Goal: Register for event/course

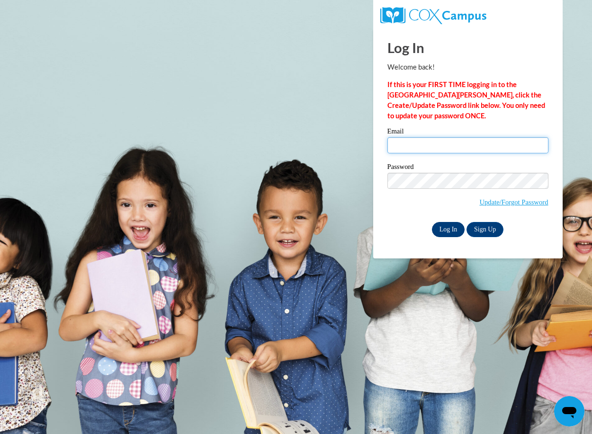
type input "daisya@ymcaatlanta.org"
click at [443, 227] on input "Log In" at bounding box center [448, 229] width 33 height 15
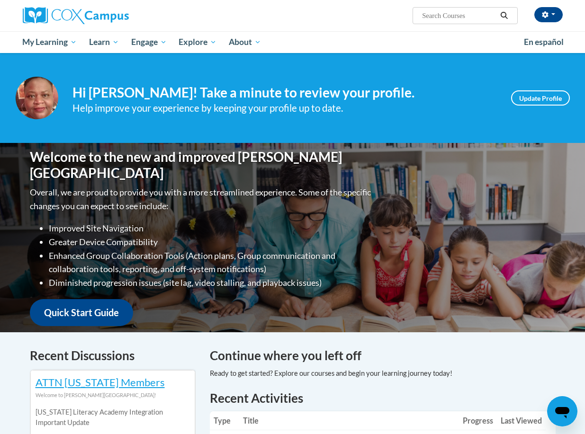
click at [429, 15] on input "Search..." at bounding box center [459, 15] width 76 height 11
type input "implicit"
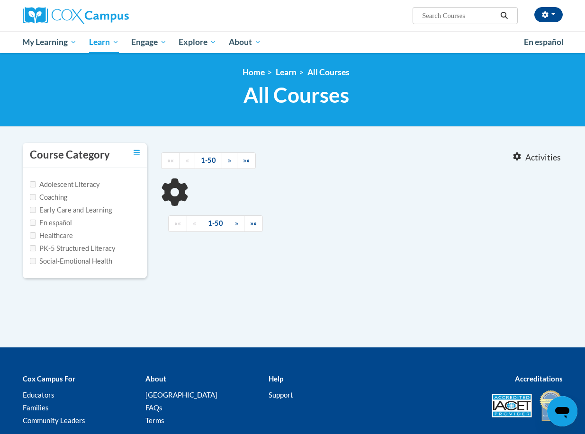
type input "implicit"
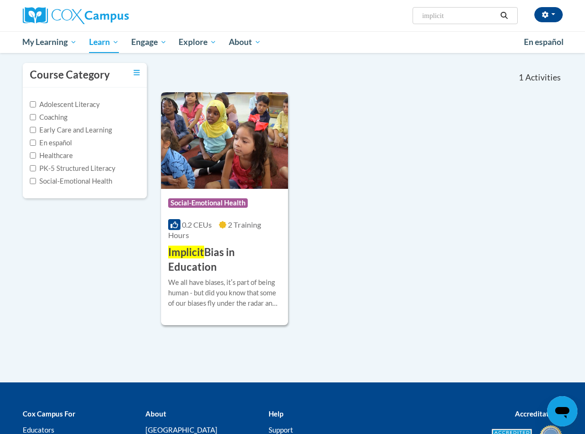
scroll to position [95, 0]
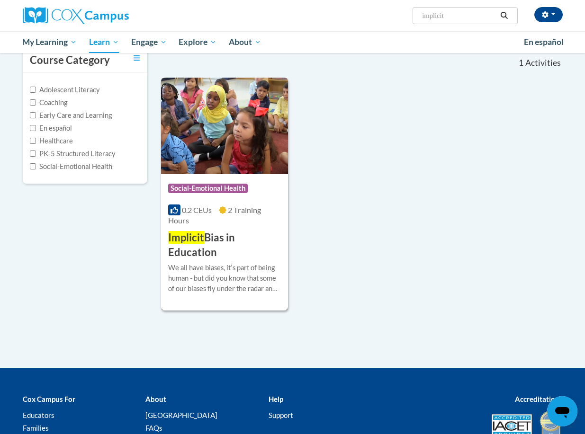
click at [203, 250] on h3 "Implicit Bias in Education" at bounding box center [224, 245] width 113 height 29
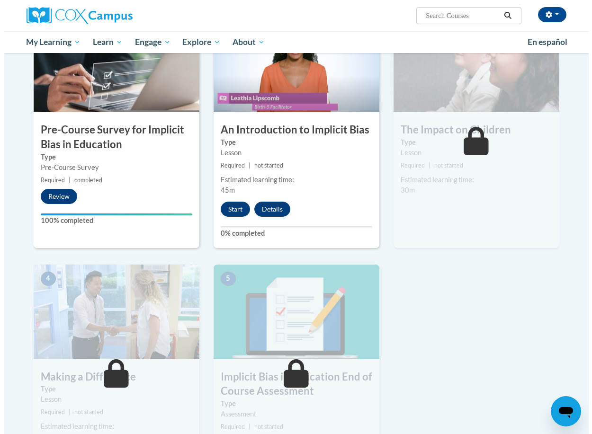
scroll to position [234, 0]
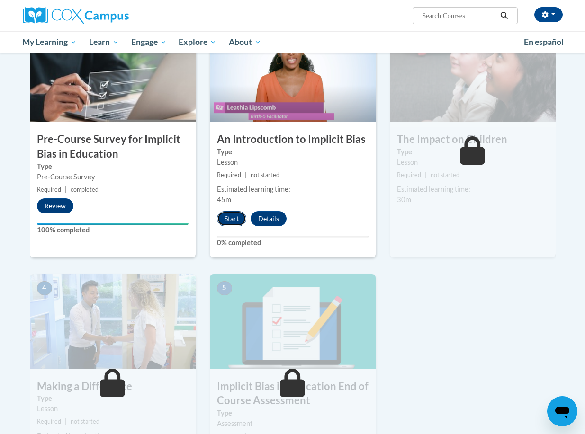
click at [232, 219] on button "Start" at bounding box center [231, 218] width 29 height 15
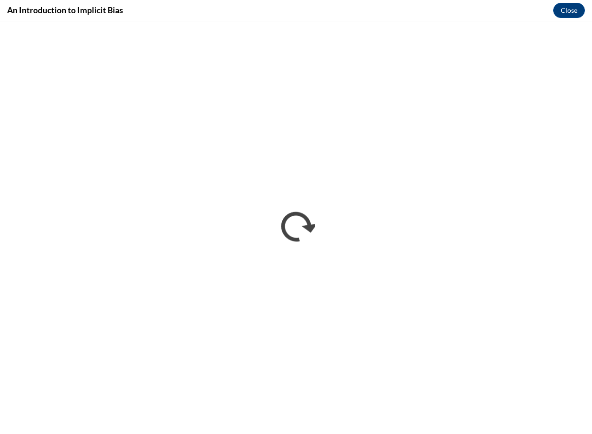
scroll to position [0, 0]
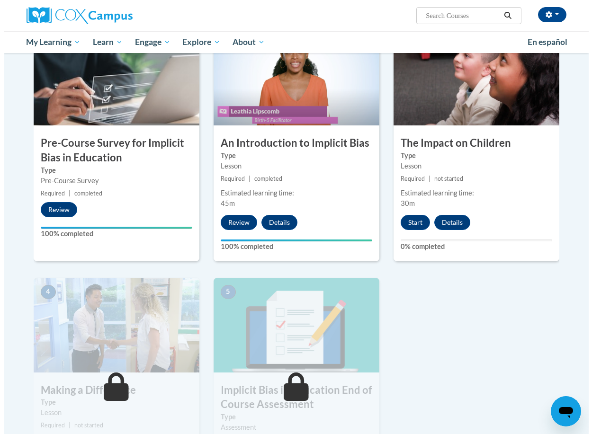
scroll to position [331, 0]
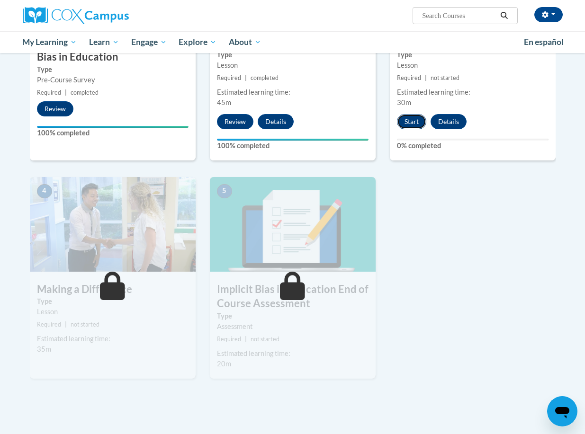
click at [408, 120] on button "Start" at bounding box center [411, 121] width 29 height 15
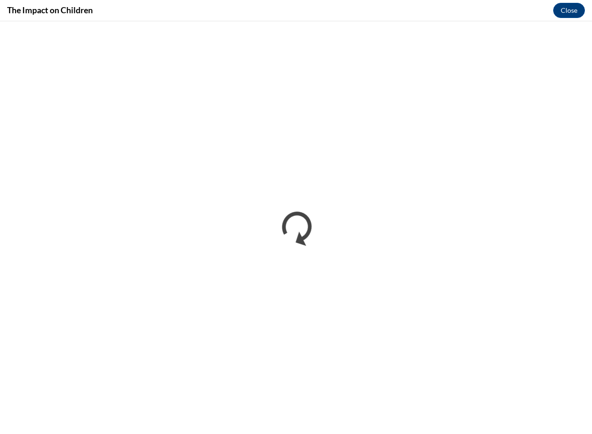
scroll to position [0, 0]
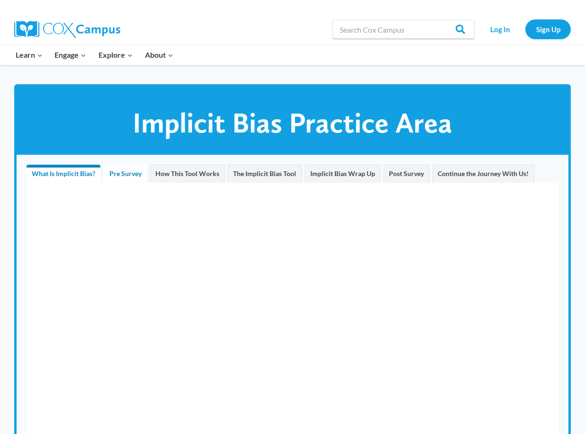
click at [123, 174] on span "Pre Survey" at bounding box center [125, 173] width 32 height 8
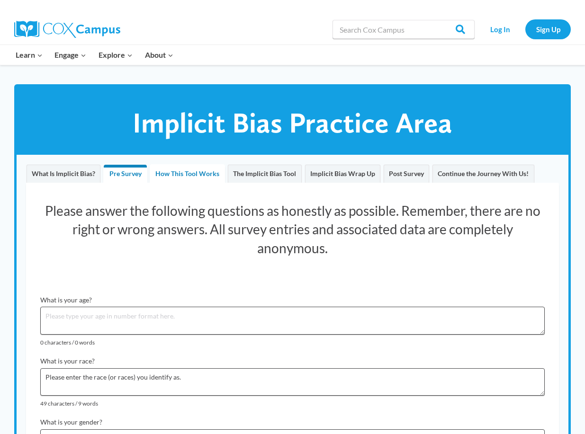
click at [174, 176] on span "How This Tool Works" at bounding box center [187, 173] width 64 height 8
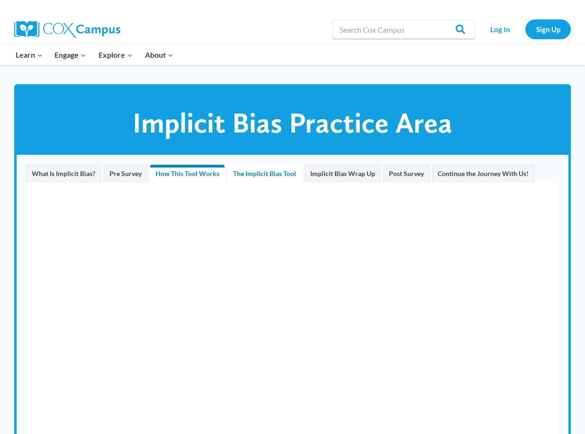
click at [249, 173] on span "The Implicit Bias Tool" at bounding box center [264, 173] width 63 height 8
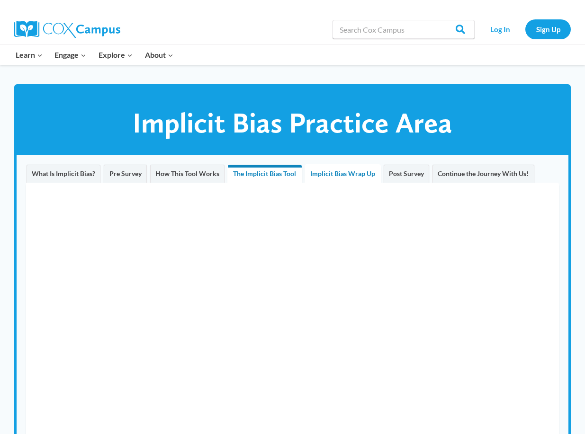
click at [341, 176] on span "Implicit Bias Wrap Up" at bounding box center [342, 173] width 65 height 8
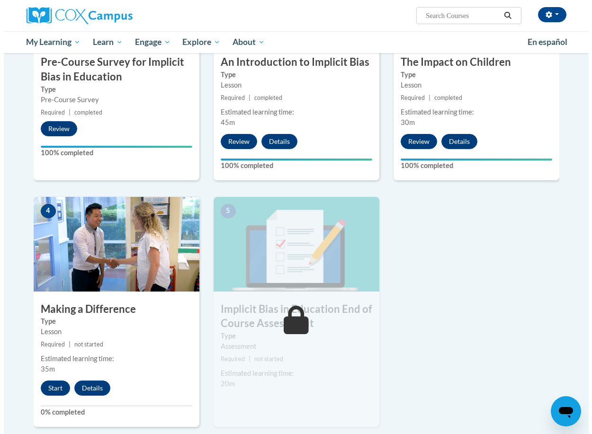
scroll to position [331, 0]
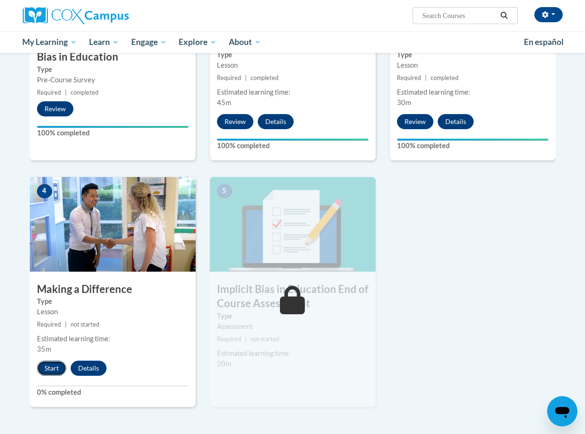
click at [51, 368] on button "Start" at bounding box center [51, 368] width 29 height 15
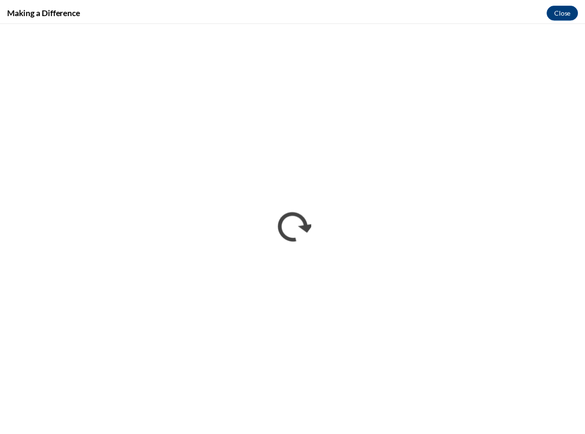
scroll to position [0, 0]
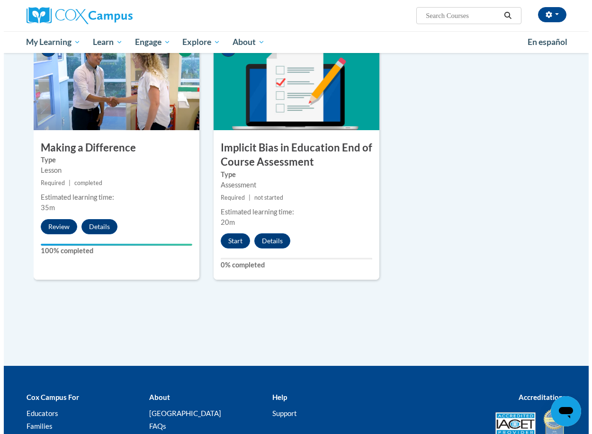
scroll to position [473, 0]
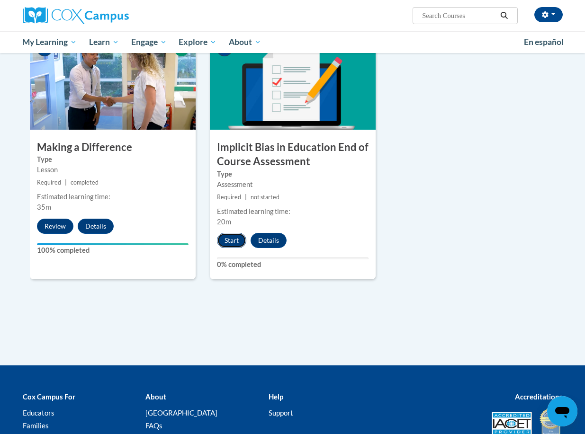
click at [231, 241] on button "Start" at bounding box center [231, 240] width 29 height 15
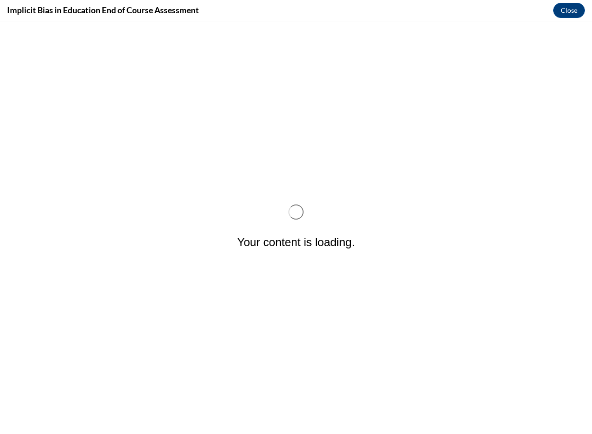
scroll to position [0, 0]
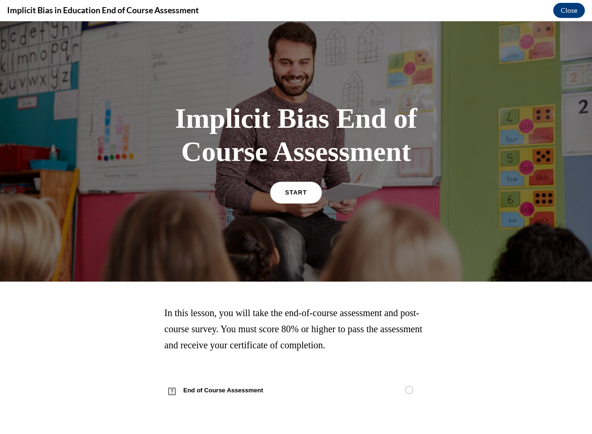
click at [294, 193] on span "START" at bounding box center [296, 192] width 22 height 7
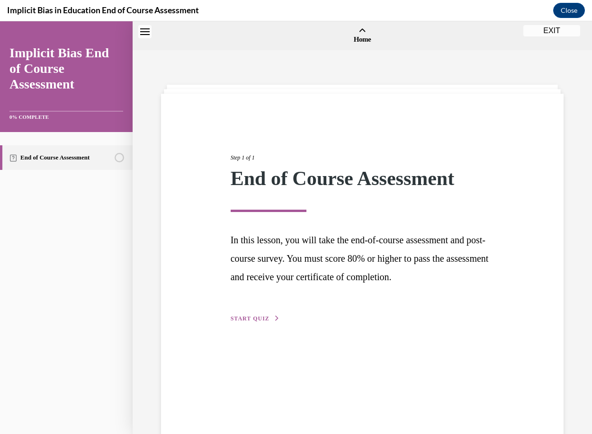
scroll to position [29, 0]
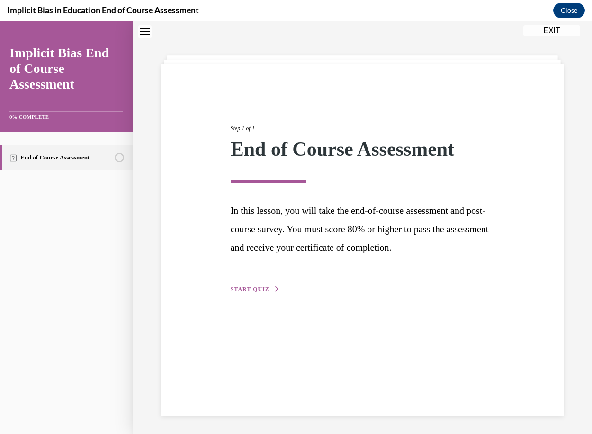
click at [239, 289] on span "START QUIZ" at bounding box center [250, 289] width 39 height 7
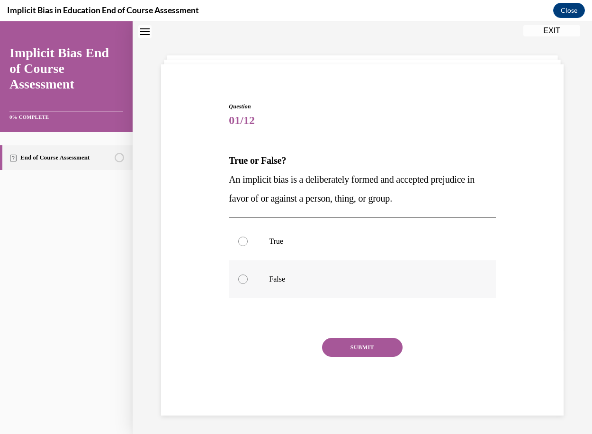
click at [241, 278] on div at bounding box center [242, 279] width 9 height 9
click at [241, 278] on input "False" at bounding box center [242, 279] width 9 height 9
radio input "true"
click at [347, 348] on button "SUBMIT" at bounding box center [362, 347] width 80 height 19
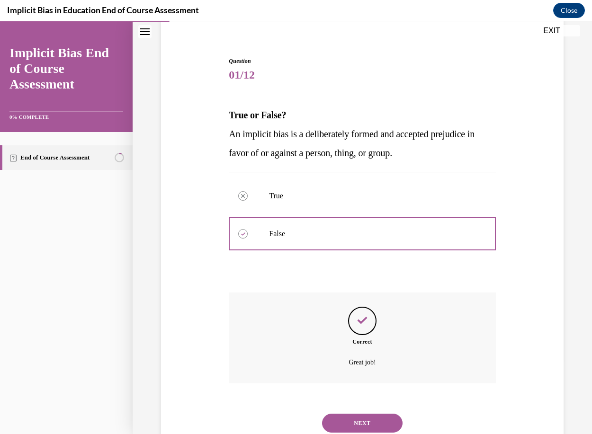
scroll to position [107, 0]
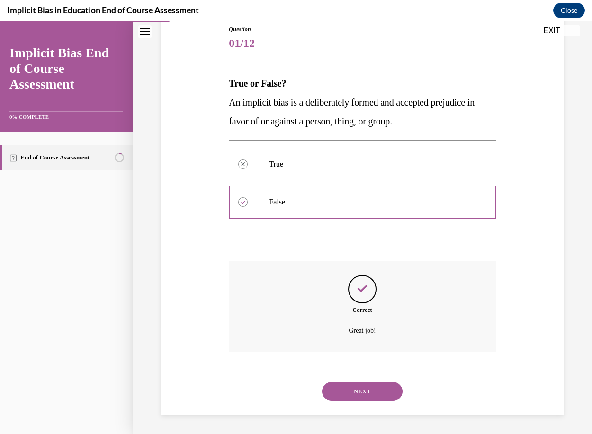
drag, startPoint x: 347, startPoint y: 394, endPoint x: 353, endPoint y: 391, distance: 6.2
click at [349, 393] on button "NEXT" at bounding box center [362, 391] width 80 height 19
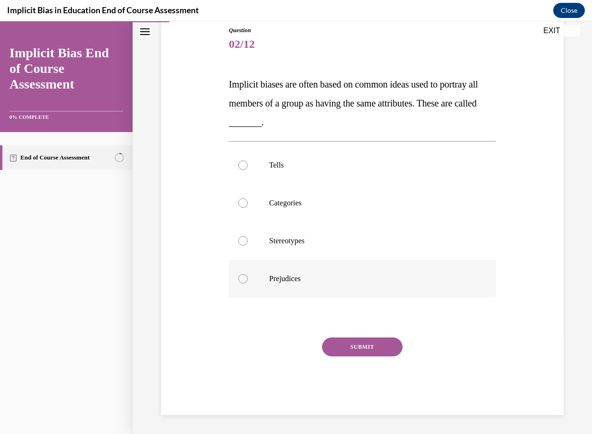
scroll to position [49, 0]
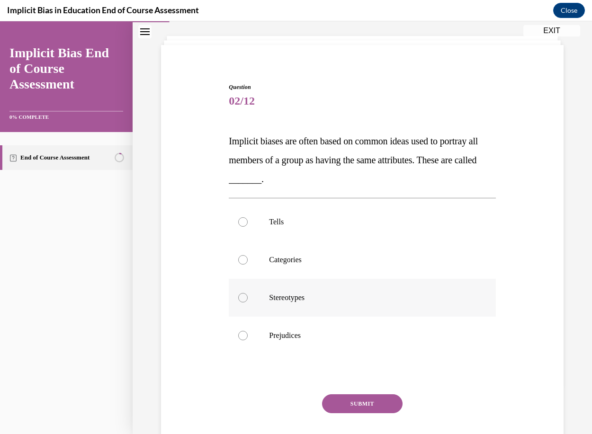
click at [240, 295] on div at bounding box center [242, 297] width 9 height 9
click at [240, 295] on input "Stereotypes" at bounding box center [242, 297] width 9 height 9
radio input "true"
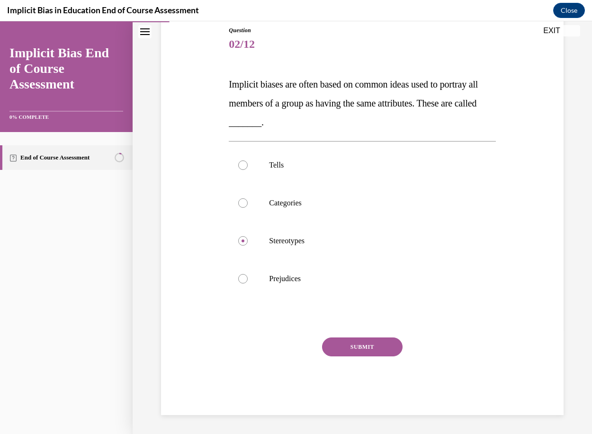
click at [371, 342] on button "SUBMIT" at bounding box center [362, 347] width 80 height 19
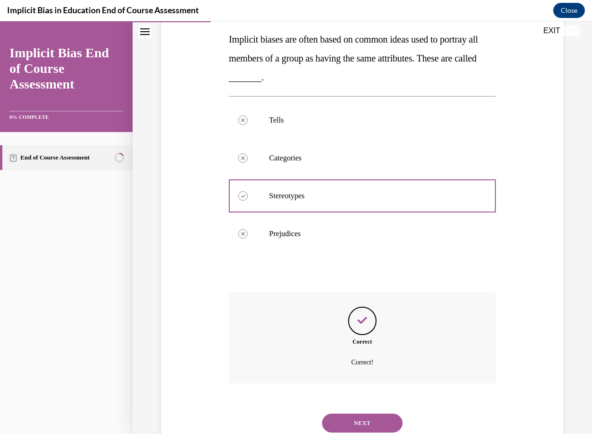
scroll to position [182, 0]
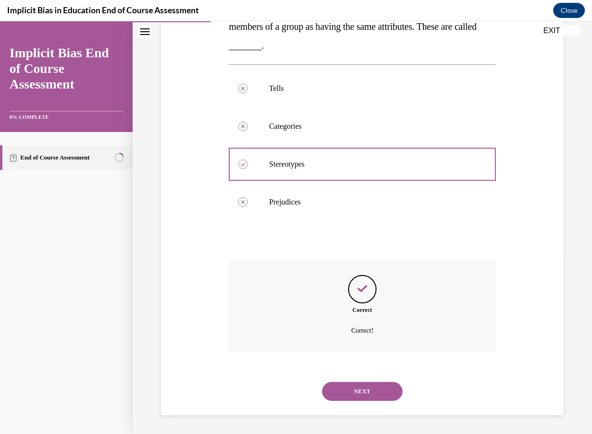
click at [350, 391] on button "NEXT" at bounding box center [362, 391] width 80 height 19
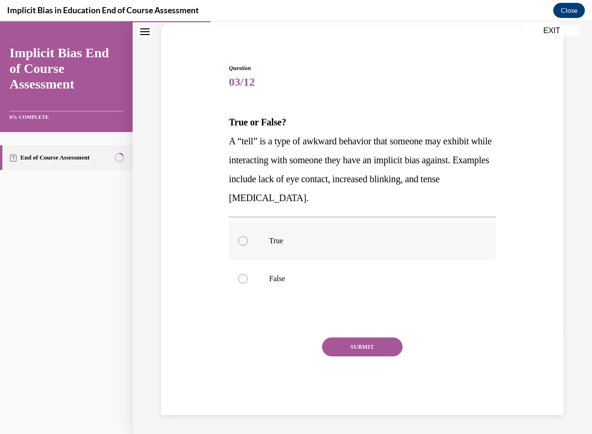
click at [243, 241] on div at bounding box center [242, 240] width 9 height 9
click at [243, 241] on input "True" at bounding box center [242, 240] width 9 height 9
radio input "true"
click at [359, 347] on button "SUBMIT" at bounding box center [362, 347] width 80 height 19
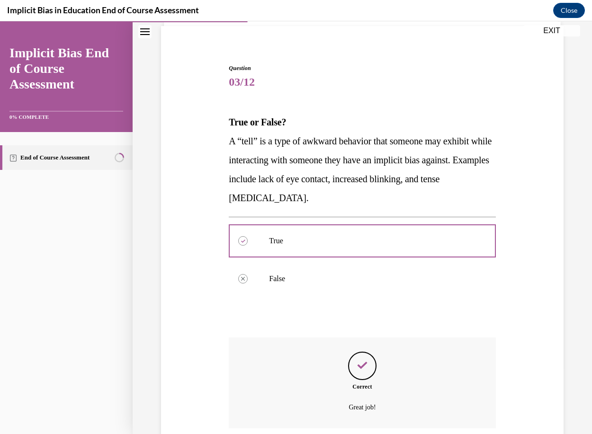
scroll to position [144, 0]
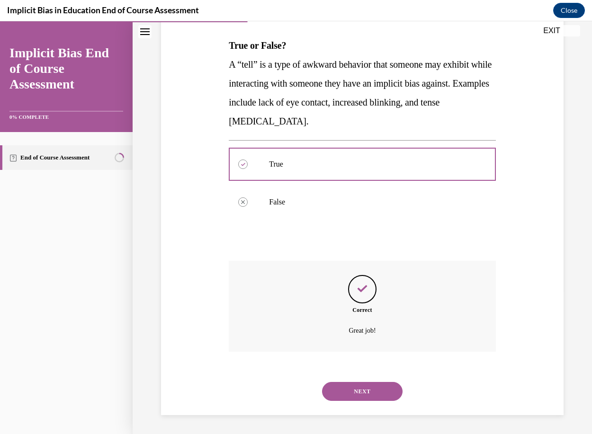
click at [365, 390] on button "NEXT" at bounding box center [362, 391] width 80 height 19
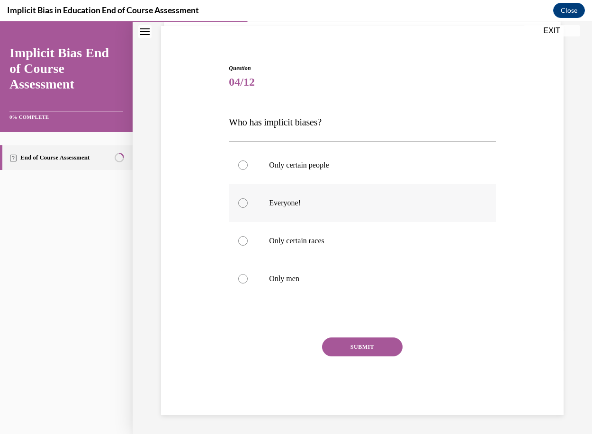
click at [241, 204] on div at bounding box center [242, 202] width 9 height 9
click at [241, 204] on input "Everyone!" at bounding box center [242, 202] width 9 height 9
radio input "true"
click at [346, 344] on button "SUBMIT" at bounding box center [362, 347] width 80 height 19
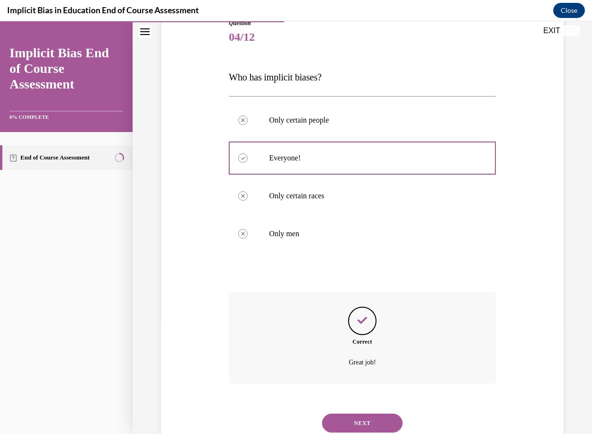
scroll to position [144, 0]
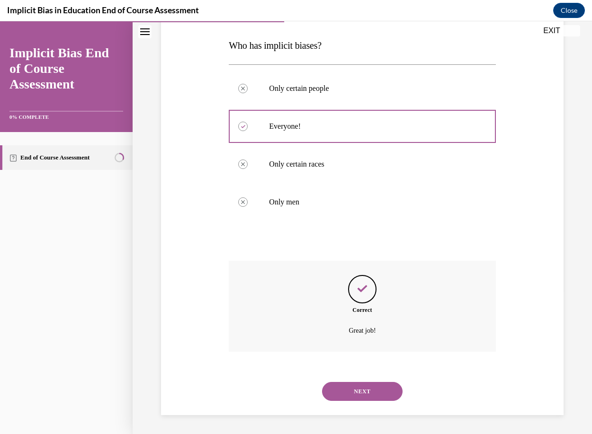
drag, startPoint x: 364, startPoint y: 388, endPoint x: 370, endPoint y: 384, distance: 6.8
click at [364, 388] on button "NEXT" at bounding box center [362, 391] width 80 height 19
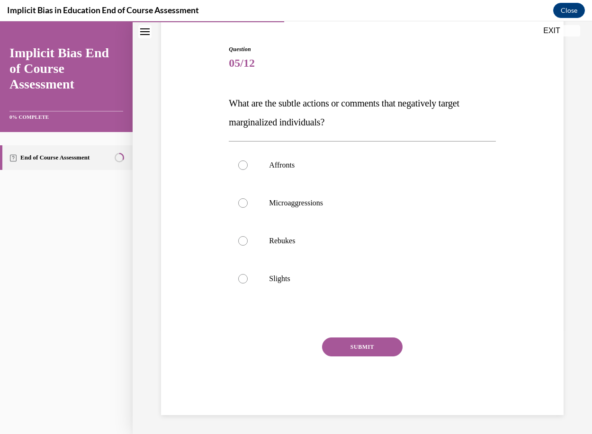
scroll to position [87, 0]
click at [243, 204] on div at bounding box center [242, 202] width 9 height 9
click at [243, 204] on input "Microaggressions" at bounding box center [242, 202] width 9 height 9
radio input "true"
click at [348, 342] on button "SUBMIT" at bounding box center [362, 347] width 80 height 19
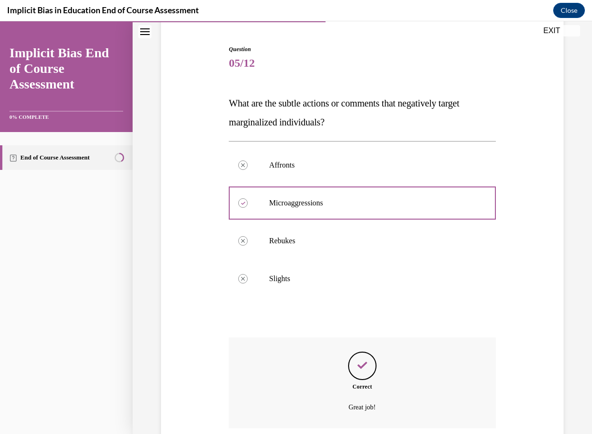
scroll to position [163, 0]
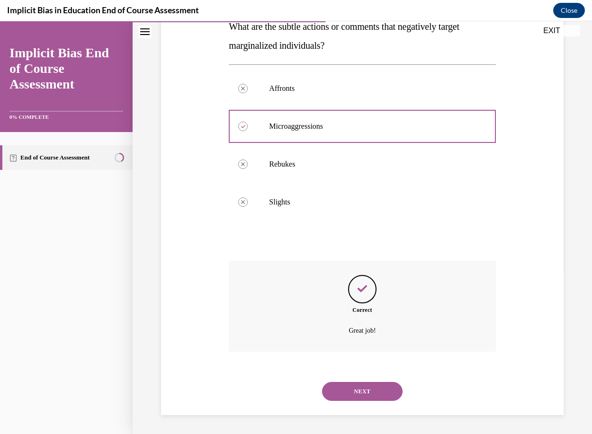
click at [358, 389] on button "NEXT" at bounding box center [362, 391] width 80 height 19
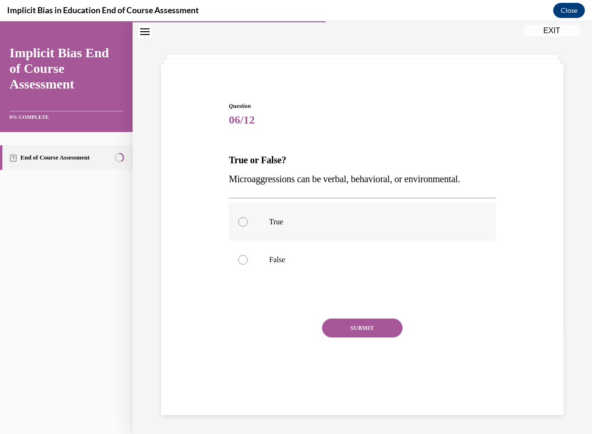
click at [242, 222] on div at bounding box center [242, 221] width 9 height 9
click at [242, 222] on input "True" at bounding box center [242, 221] width 9 height 9
radio input "true"
click at [349, 327] on button "SUBMIT" at bounding box center [362, 328] width 80 height 19
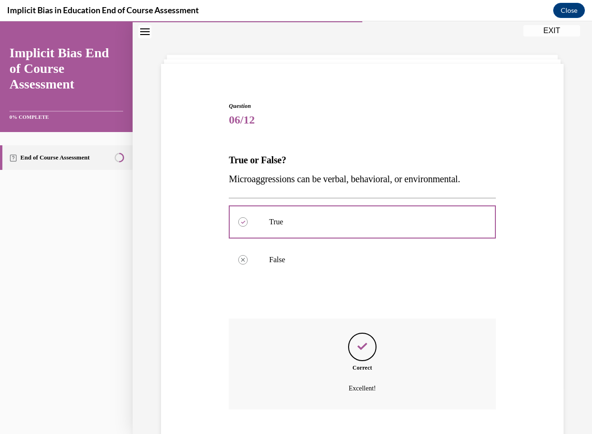
scroll to position [88, 0]
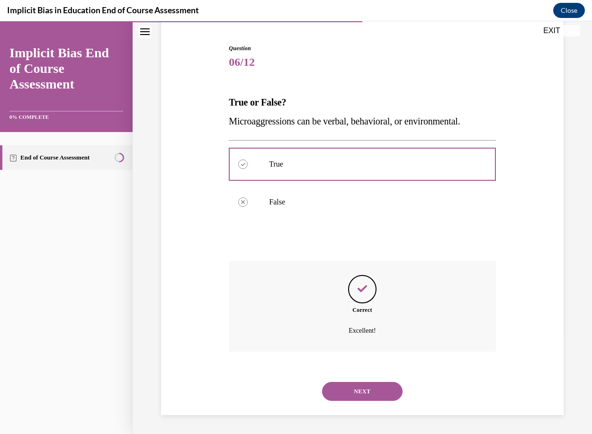
click at [355, 393] on button "NEXT" at bounding box center [362, 391] width 80 height 19
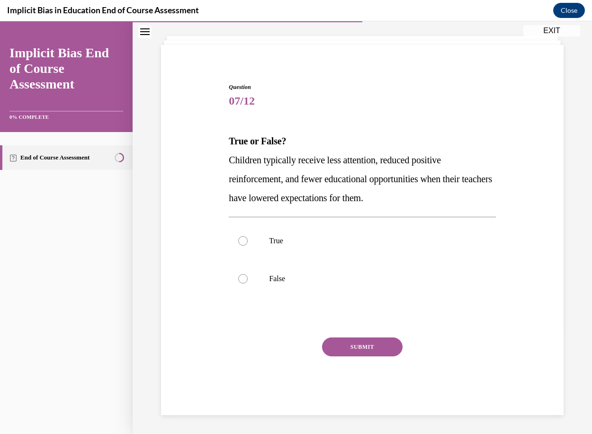
scroll to position [49, 0]
click at [239, 241] on div at bounding box center [242, 240] width 9 height 9
click at [239, 241] on input "True" at bounding box center [242, 240] width 9 height 9
radio input "true"
click at [349, 343] on button "SUBMIT" at bounding box center [362, 347] width 80 height 19
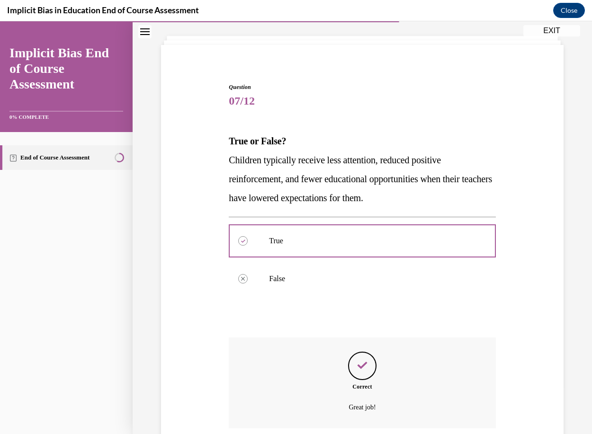
scroll to position [125, 0]
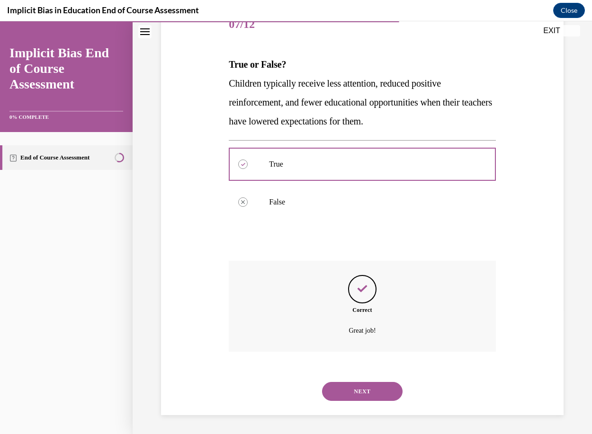
drag, startPoint x: 349, startPoint y: 390, endPoint x: 367, endPoint y: 377, distance: 22.2
click at [351, 390] on button "NEXT" at bounding box center [362, 391] width 80 height 19
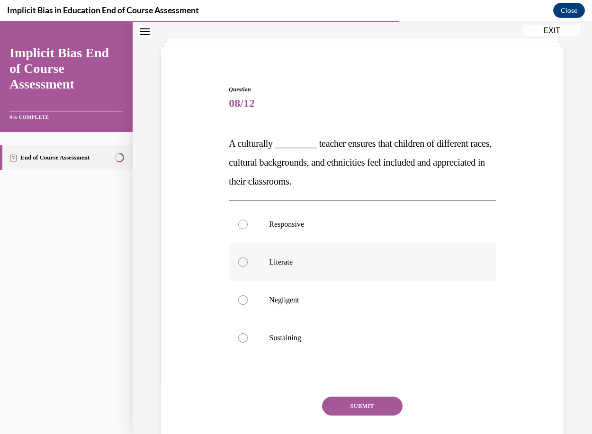
scroll to position [48, 0]
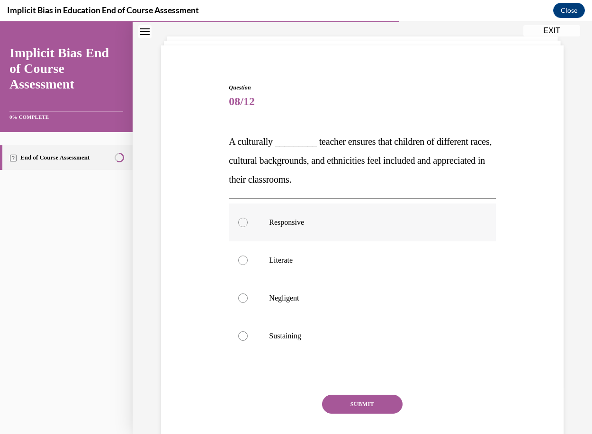
click at [244, 222] on div at bounding box center [242, 222] width 9 height 9
click at [244, 222] on input "Responsive" at bounding box center [242, 222] width 9 height 9
radio input "true"
click at [340, 401] on button "SUBMIT" at bounding box center [362, 404] width 80 height 19
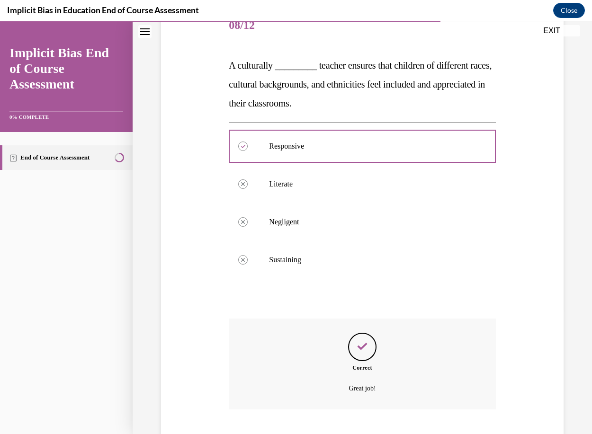
scroll to position [182, 0]
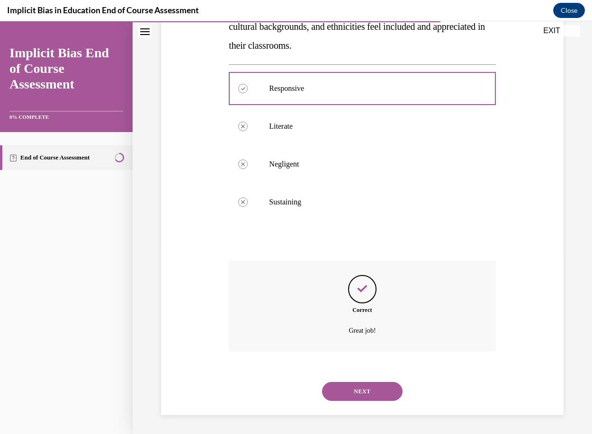
click at [369, 389] on button "NEXT" at bounding box center [362, 391] width 80 height 19
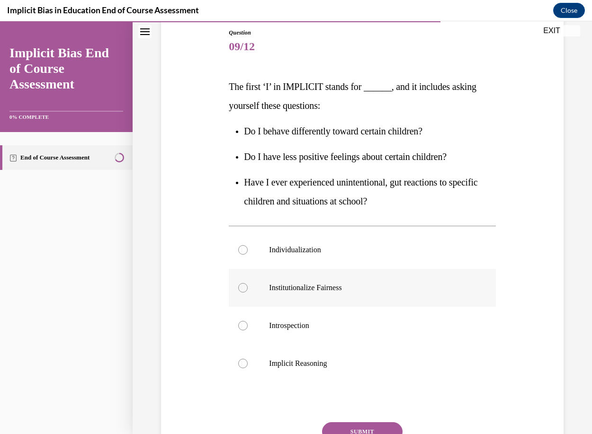
scroll to position [142, 0]
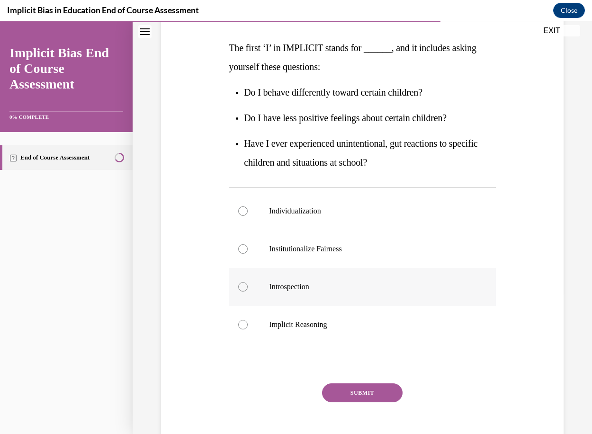
click at [246, 288] on div at bounding box center [242, 286] width 9 height 9
click at [246, 288] on input "Introspection" at bounding box center [242, 286] width 9 height 9
radio input "true"
click at [367, 392] on button "SUBMIT" at bounding box center [362, 392] width 80 height 19
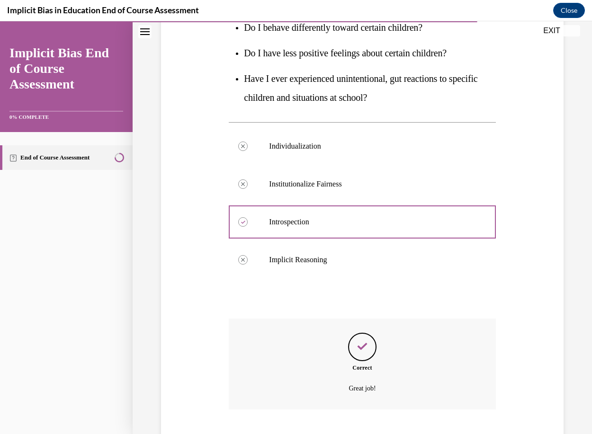
scroll to position [265, 0]
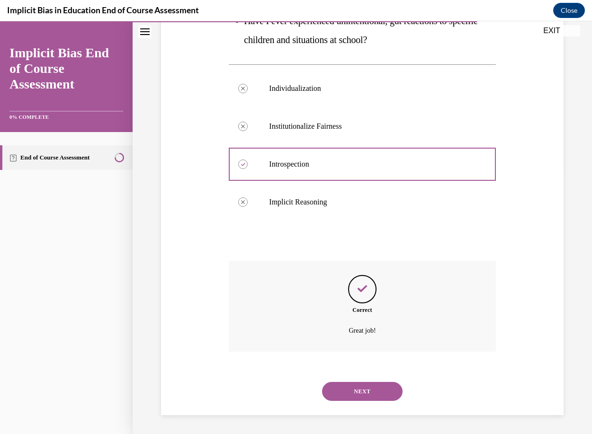
click at [355, 392] on button "NEXT" at bounding box center [362, 391] width 80 height 19
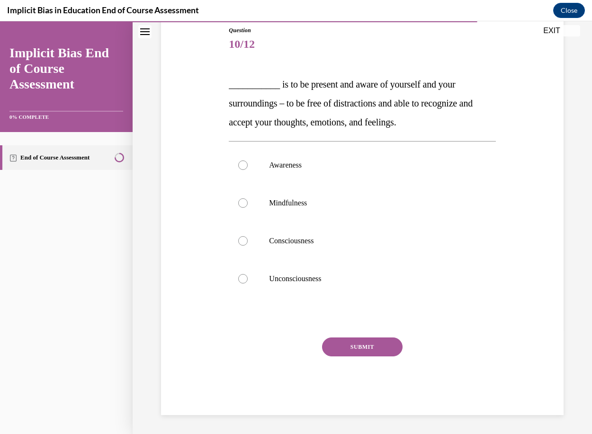
scroll to position [106, 0]
drag, startPoint x: 241, startPoint y: 203, endPoint x: 250, endPoint y: 215, distance: 15.0
click at [241, 203] on div at bounding box center [242, 202] width 9 height 9
click at [241, 203] on input "Mindfulness" at bounding box center [242, 202] width 9 height 9
radio input "true"
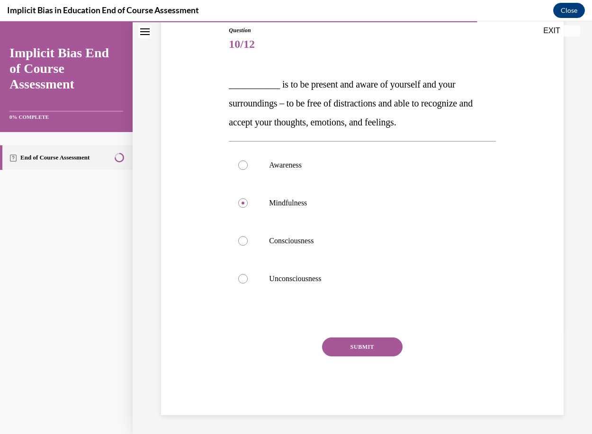
click at [360, 345] on button "SUBMIT" at bounding box center [362, 347] width 80 height 19
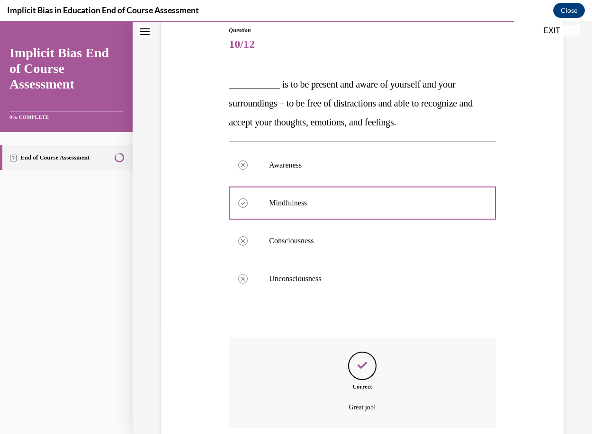
scroll to position [182, 0]
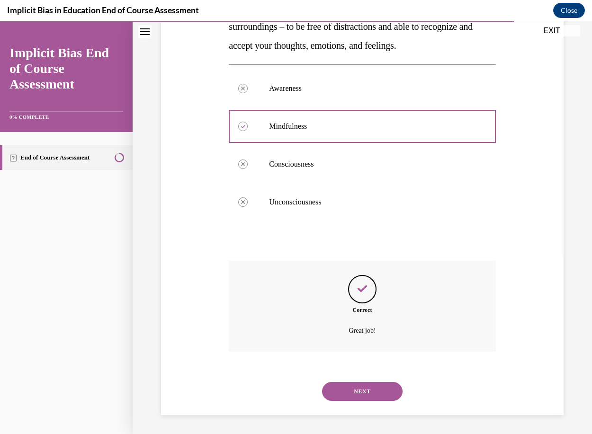
click at [368, 393] on button "NEXT" at bounding box center [362, 391] width 80 height 19
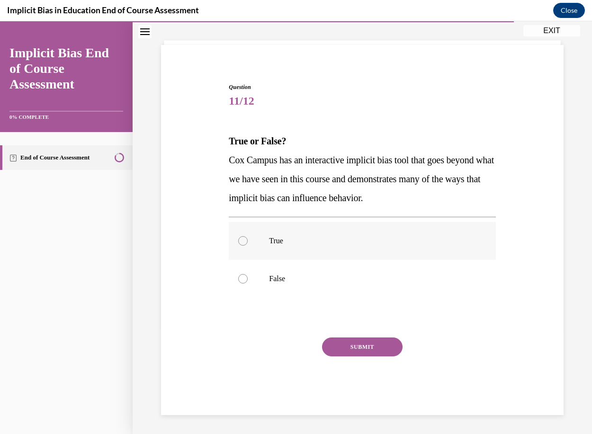
click at [242, 241] on div at bounding box center [242, 240] width 9 height 9
click at [242, 241] on input "True" at bounding box center [242, 240] width 9 height 9
radio input "true"
click at [369, 345] on button "SUBMIT" at bounding box center [362, 347] width 80 height 19
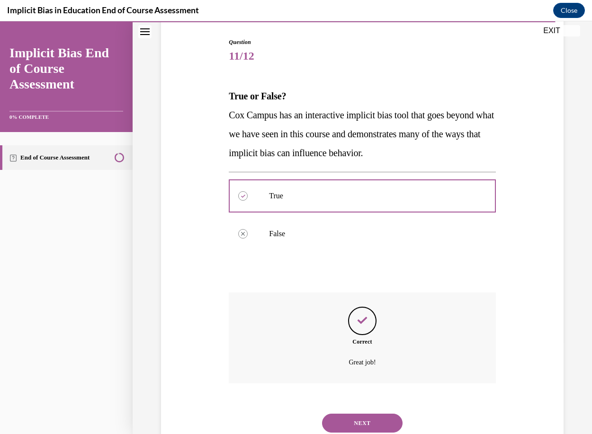
scroll to position [125, 0]
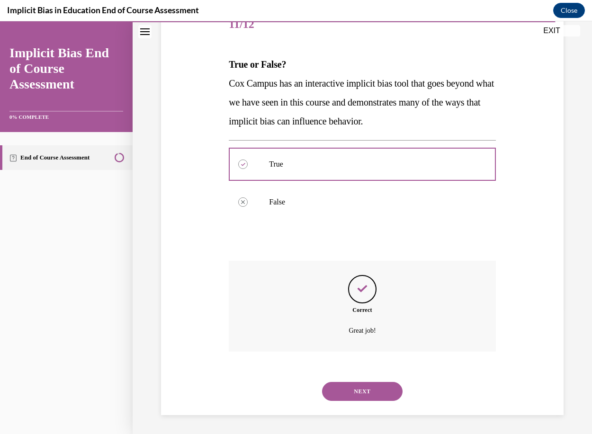
click at [354, 390] on button "NEXT" at bounding box center [362, 391] width 80 height 19
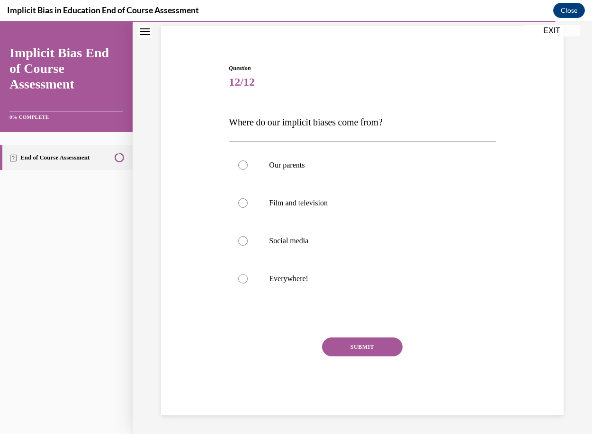
scroll to position [68, 0]
click at [242, 279] on div at bounding box center [242, 278] width 9 height 9
click at [242, 279] on input "Everywhere!" at bounding box center [242, 278] width 9 height 9
radio input "true"
click at [348, 346] on button "SUBMIT" at bounding box center [362, 347] width 80 height 19
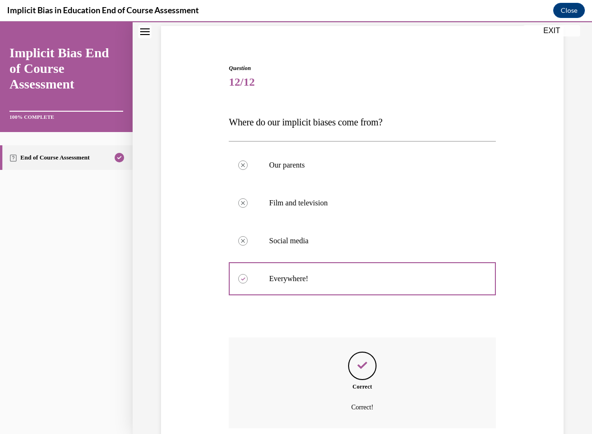
scroll to position [144, 0]
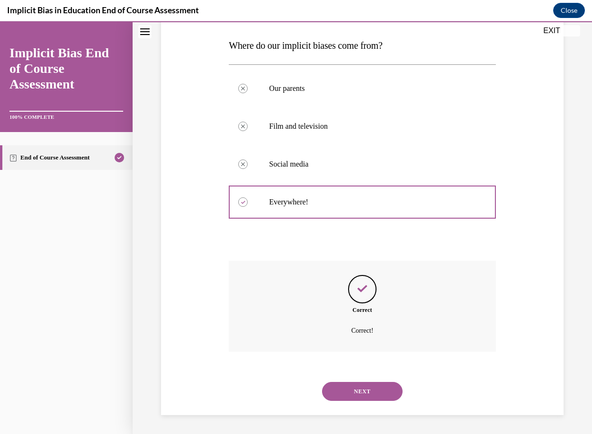
click at [357, 388] on button "NEXT" at bounding box center [362, 391] width 80 height 19
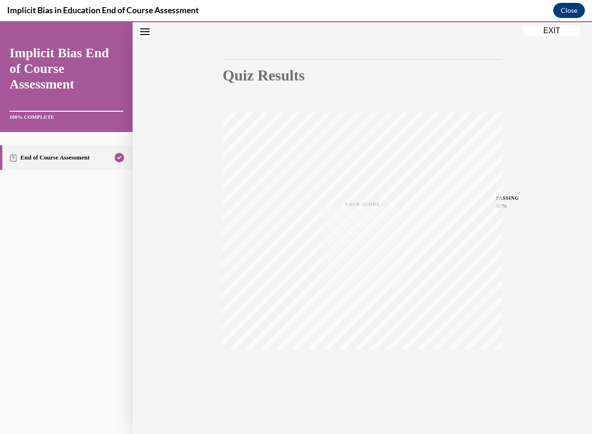
scroll to position [72, 0]
click at [542, 31] on button "EXIT" at bounding box center [551, 30] width 57 height 11
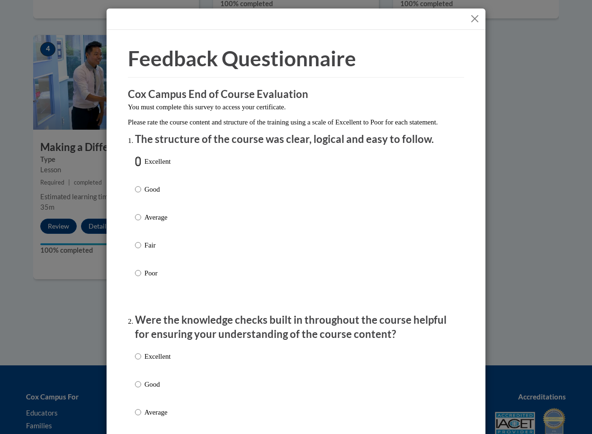
click at [136, 167] on input "Excellent" at bounding box center [138, 161] width 6 height 10
radio input "true"
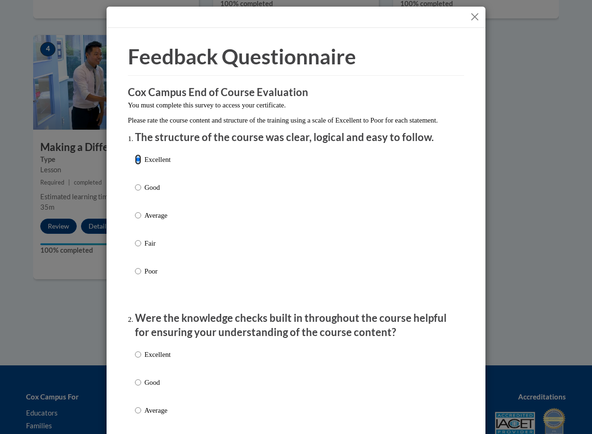
scroll to position [0, 0]
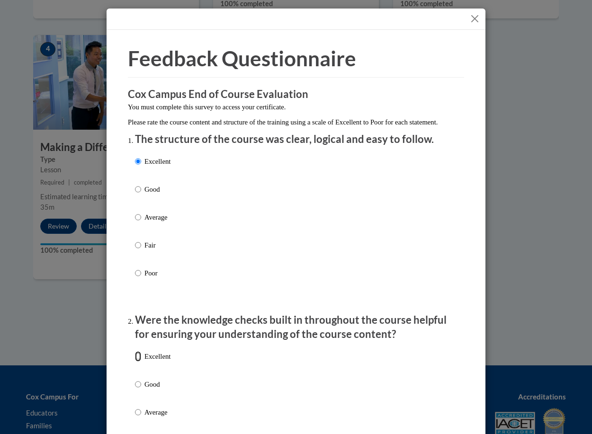
click at [137, 362] on input "Excellent" at bounding box center [138, 356] width 6 height 10
radio input "true"
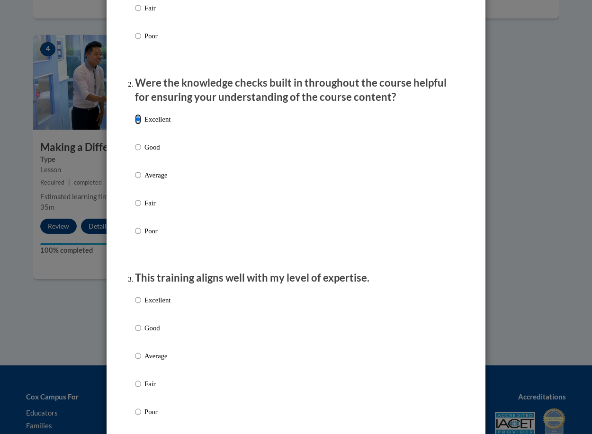
scroll to position [237, 0]
click at [135, 306] on input "Excellent" at bounding box center [138, 300] width 6 height 10
radio input "true"
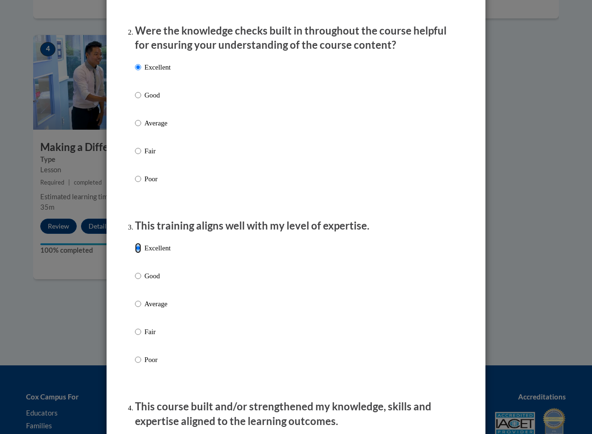
scroll to position [473, 0]
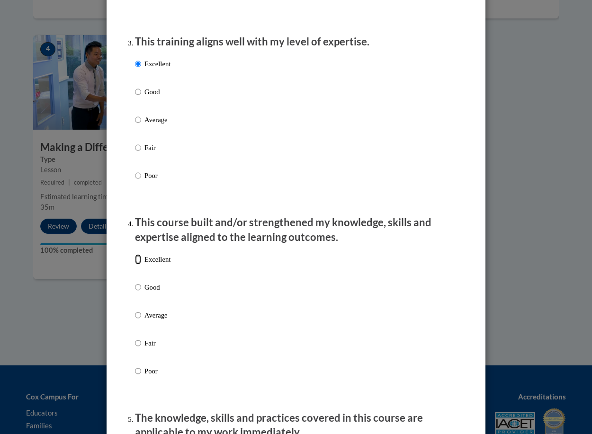
click at [135, 265] on input "Excellent" at bounding box center [138, 259] width 6 height 10
radio input "true"
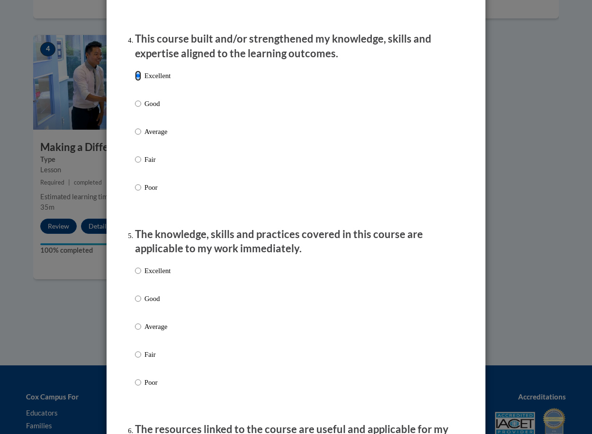
scroll to position [663, 0]
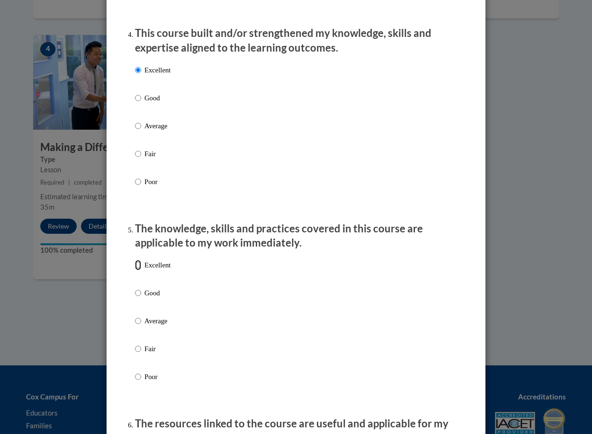
click at [136, 270] on input "Excellent" at bounding box center [138, 265] width 6 height 10
radio input "true"
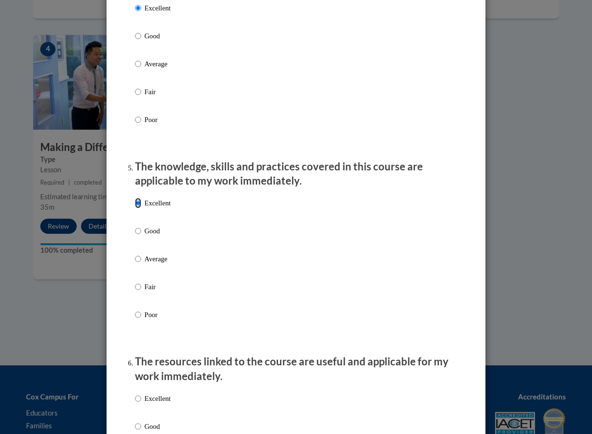
scroll to position [852, 0]
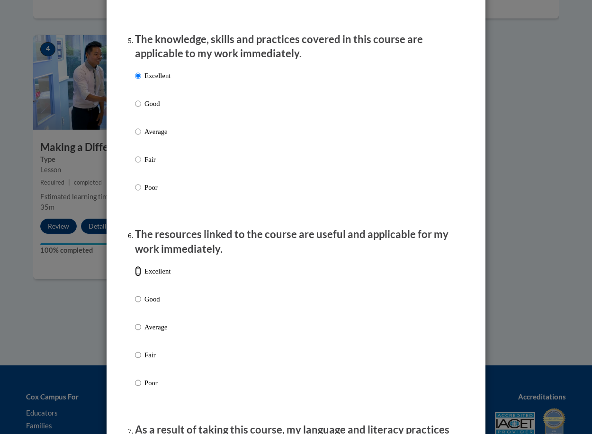
click at [135, 276] on input "Excellent" at bounding box center [138, 271] width 6 height 10
radio input "true"
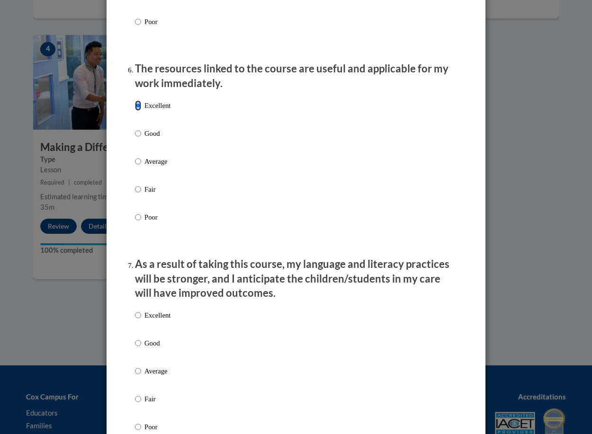
scroll to position [1041, 0]
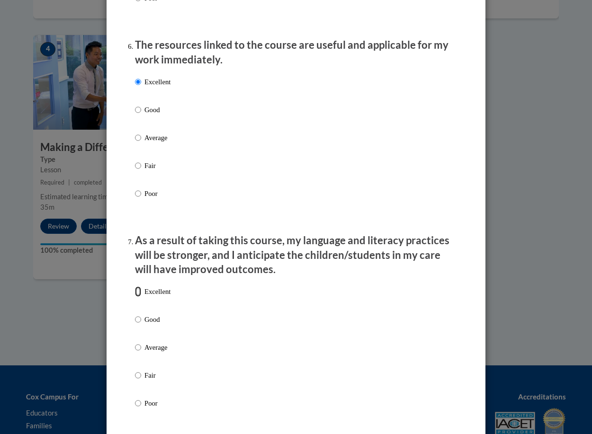
click at [137, 297] on input "Excellent" at bounding box center [138, 291] width 6 height 10
radio input "true"
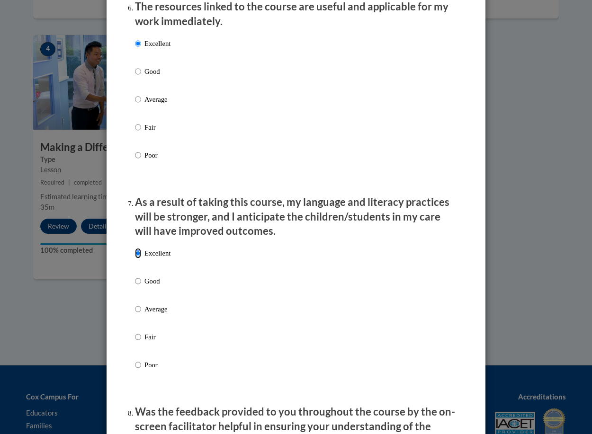
scroll to position [1278, 0]
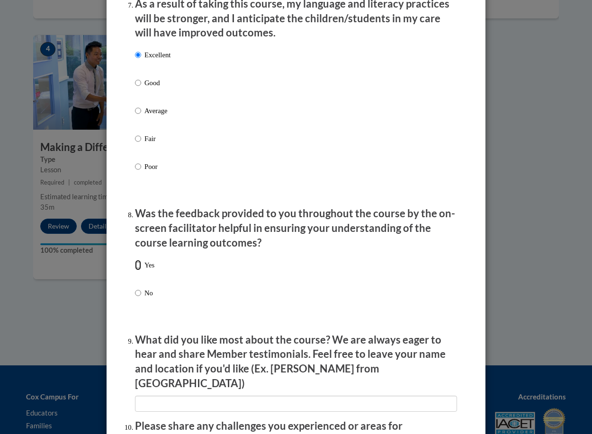
click at [137, 270] on input "Yes" at bounding box center [138, 265] width 6 height 10
radio input "true"
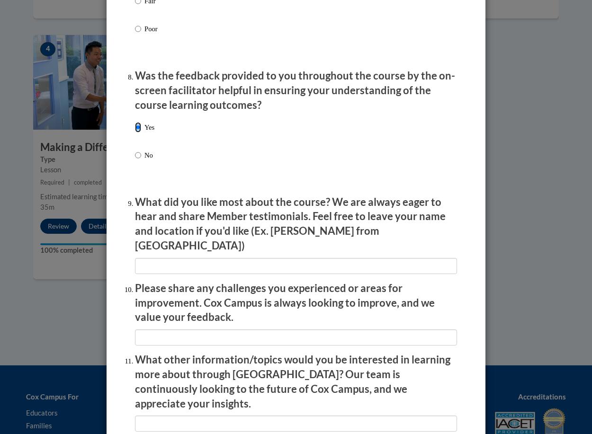
scroll to position [1420, 0]
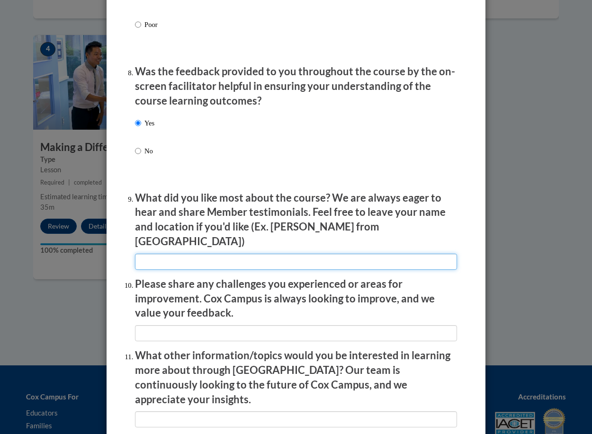
click at [166, 258] on input "textbox" at bounding box center [296, 262] width 322 height 16
type input "n/a"
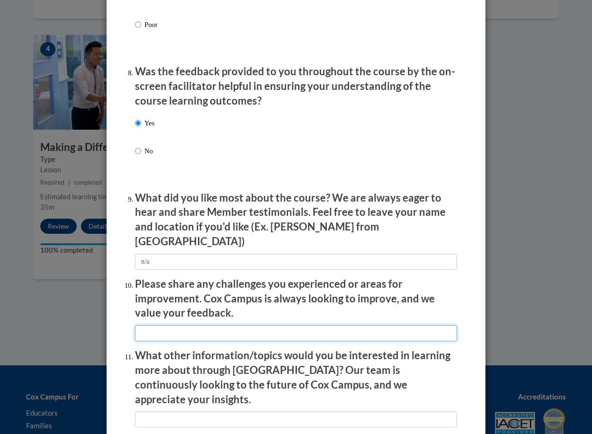
type input "n/a"
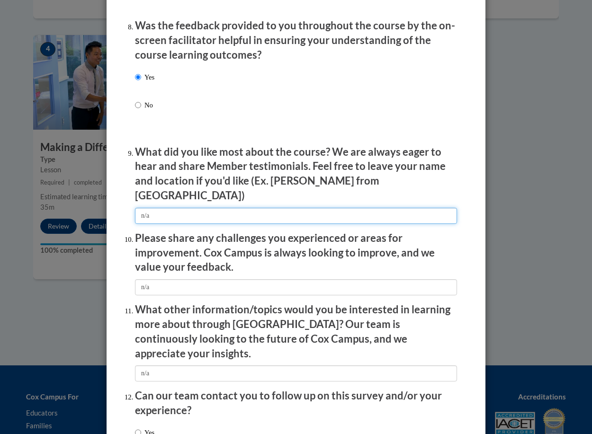
scroll to position [1533, 0]
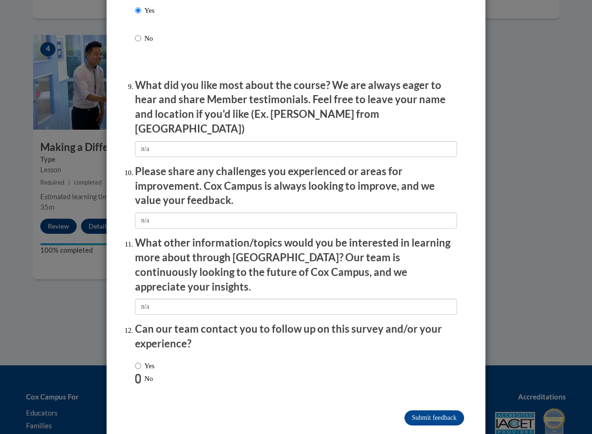
click at [135, 373] on input "No" at bounding box center [138, 378] width 6 height 10
radio input "true"
click at [417, 410] on input "Submit feedback" at bounding box center [434, 417] width 60 height 15
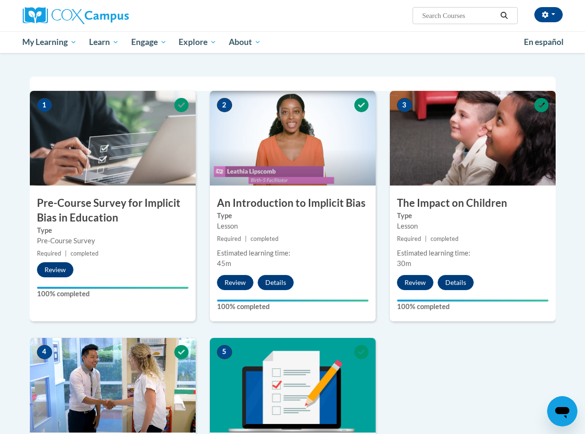
scroll to position [0, 0]
